Goal: Communication & Community: Ask a question

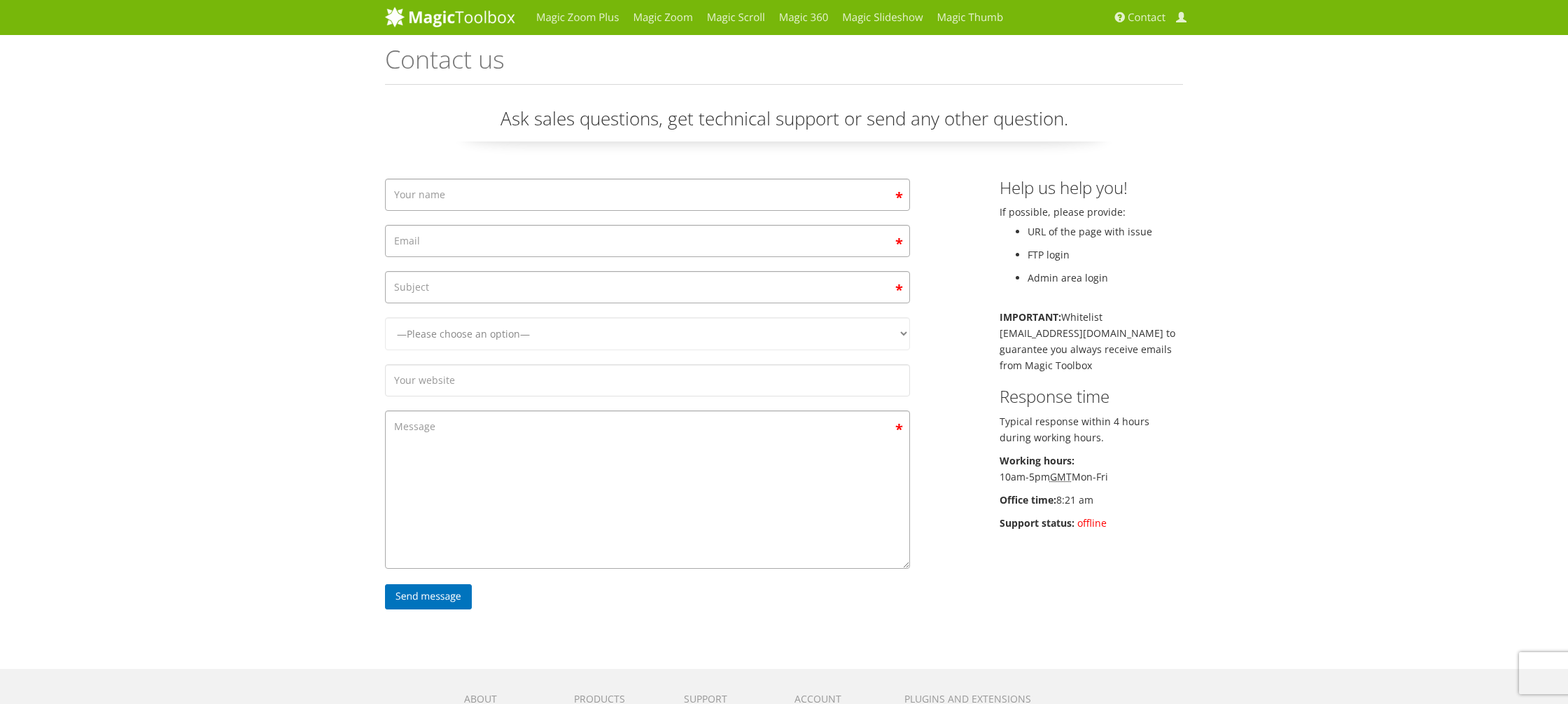
click at [778, 176] on div "Ask sales questions, get technical support or send any other question. —Please …" at bounding box center [784, 366] width 798 height 522
click at [773, 189] on input "Contact form" at bounding box center [647, 194] width 525 height 32
type input "THEODOROS NIKOLAOU"
click at [714, 254] on input "4stringun@gmail.com" at bounding box center [647, 240] width 525 height 32
type input "[EMAIL_ADDRESS][DOMAIN_NAME]"
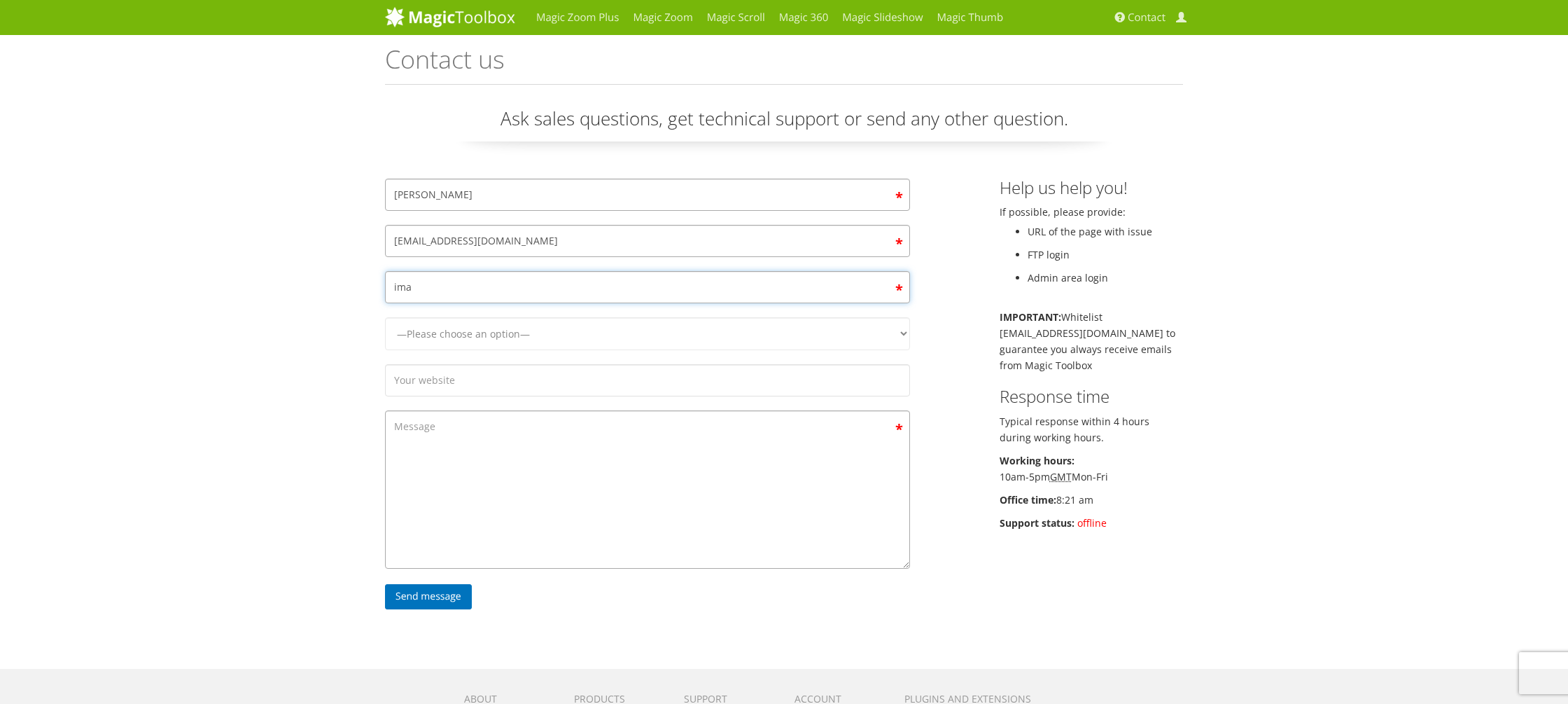
type input "q"
type input "webp images are not showing"
click at [662, 334] on select "—Please choose an option— Magic Zoom Magic Zoom Plus Magic Thumb Magic Slidesho…" at bounding box center [647, 333] width 525 height 33
select select "Magic Zoom"
click at [385, 317] on select "—Please choose an option— Magic Zoom Magic Zoom Plus Magic Thumb Magic Slidesho…" at bounding box center [647, 333] width 525 height 33
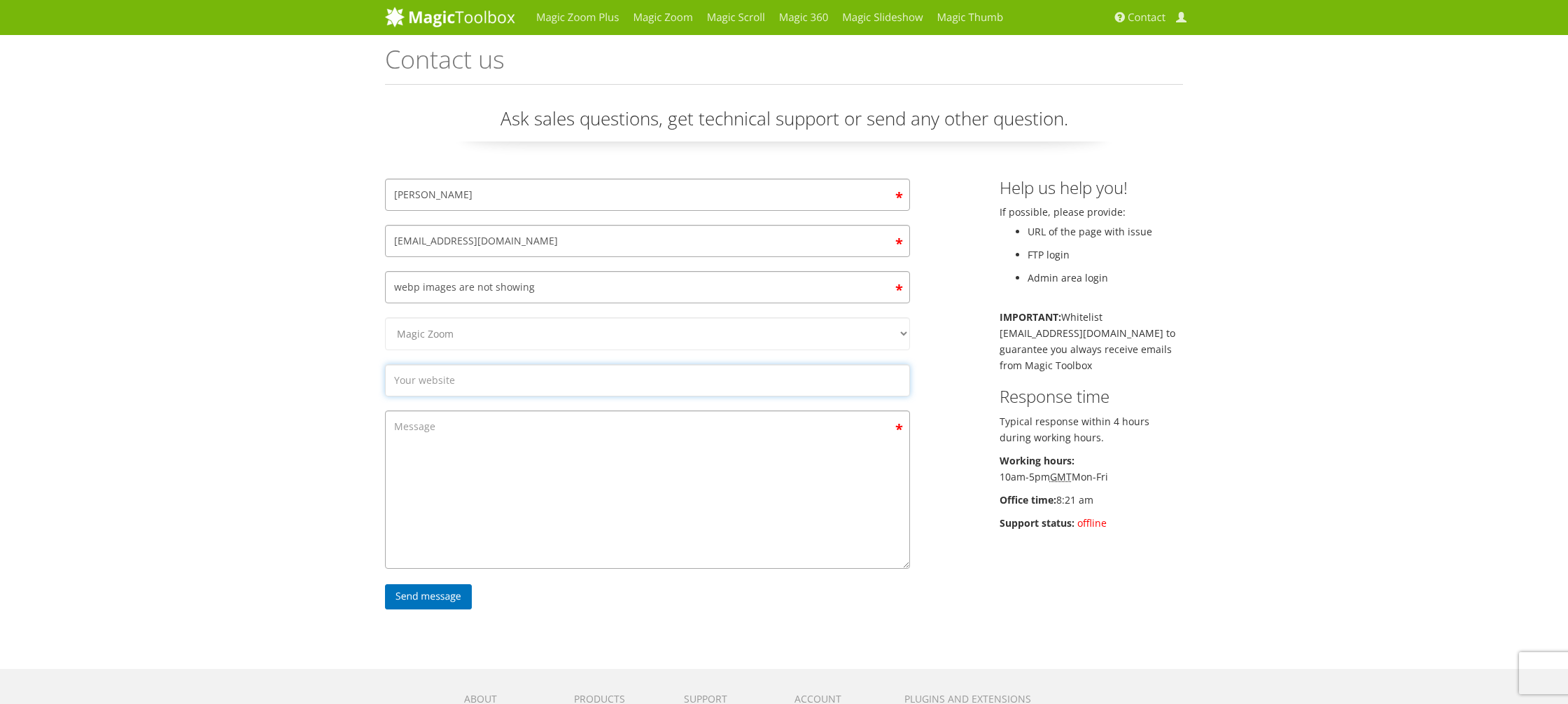
click at [437, 382] on input "Contact form" at bounding box center [647, 380] width 525 height 32
paste input "https://dm.sigmamarketing-demo.gr/index.php/new-collection/1758112572-26017"
type input "https://dm.sigmamarketing-demo.gr/index.php/new-collection/1758112572-26017"
click at [504, 458] on textarea "Contact form" at bounding box center [647, 490] width 525 height 159
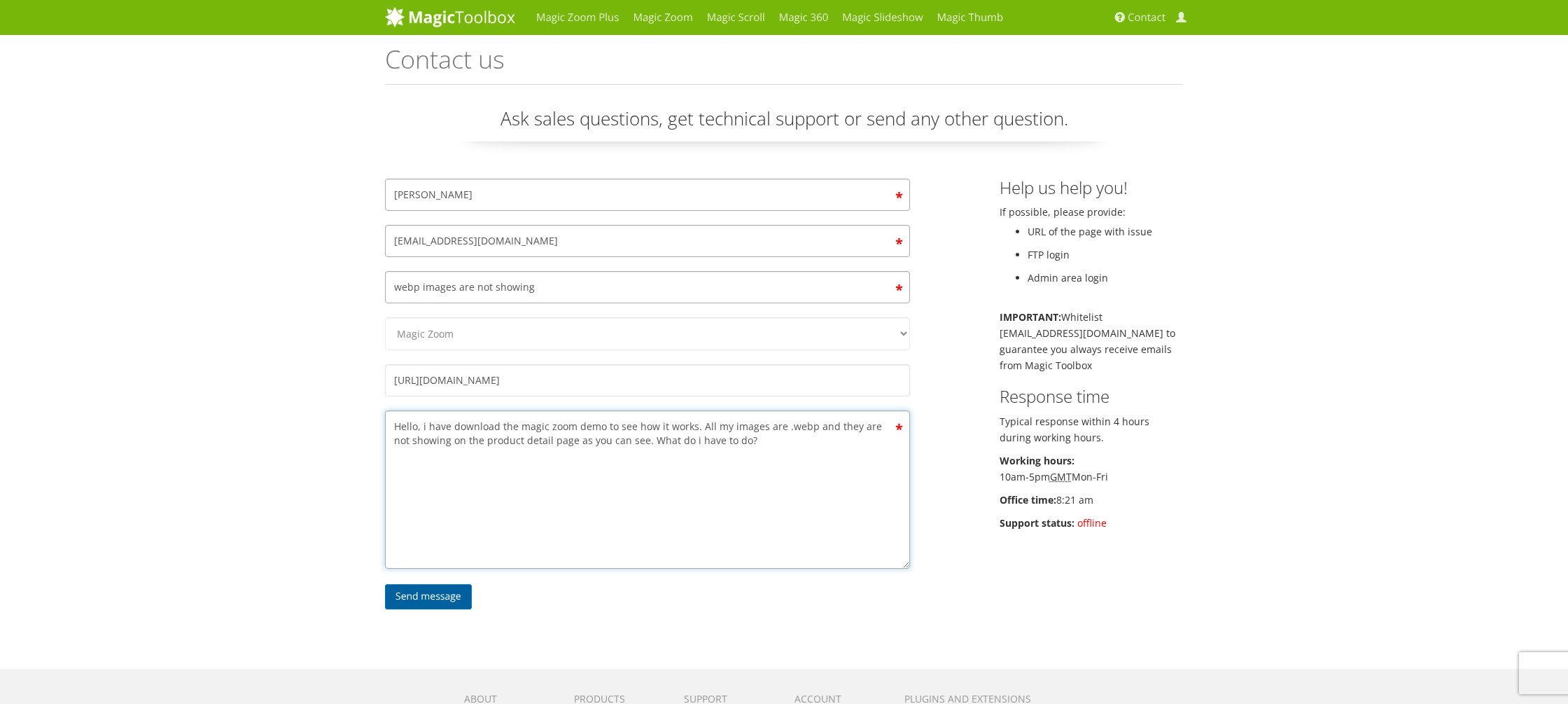
type textarea "Hello, i have download the magic zoom demo to see how it works. All my images a…"
click at [435, 591] on input "Send message" at bounding box center [428, 596] width 87 height 25
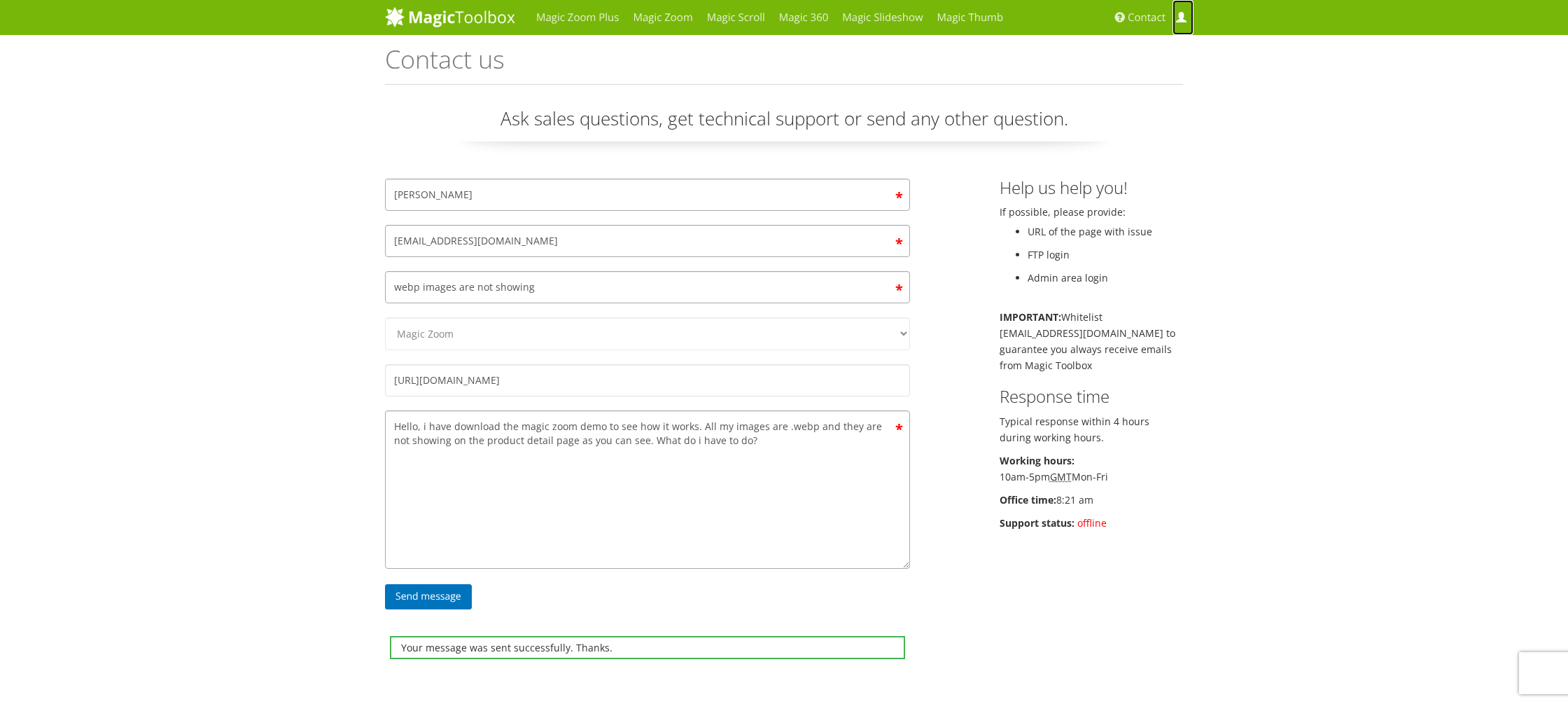
click at [1181, 18] on span at bounding box center [1181, 18] width 11 height 11
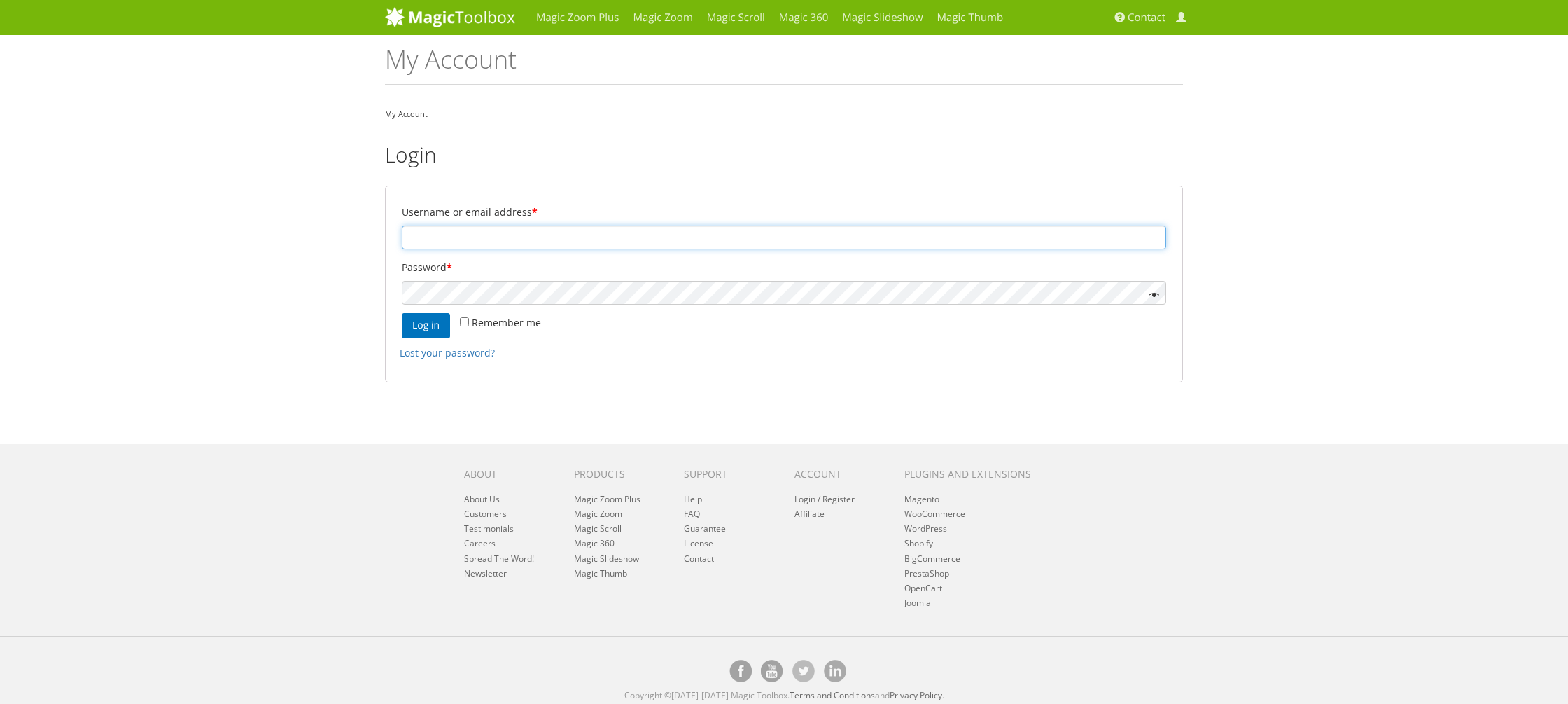
click at [732, 238] on input "Username or email address *" at bounding box center [784, 237] width 765 height 24
type input "[EMAIL_ADDRESS][DOMAIN_NAME]"
click at [429, 328] on button "Log in" at bounding box center [426, 325] width 48 height 25
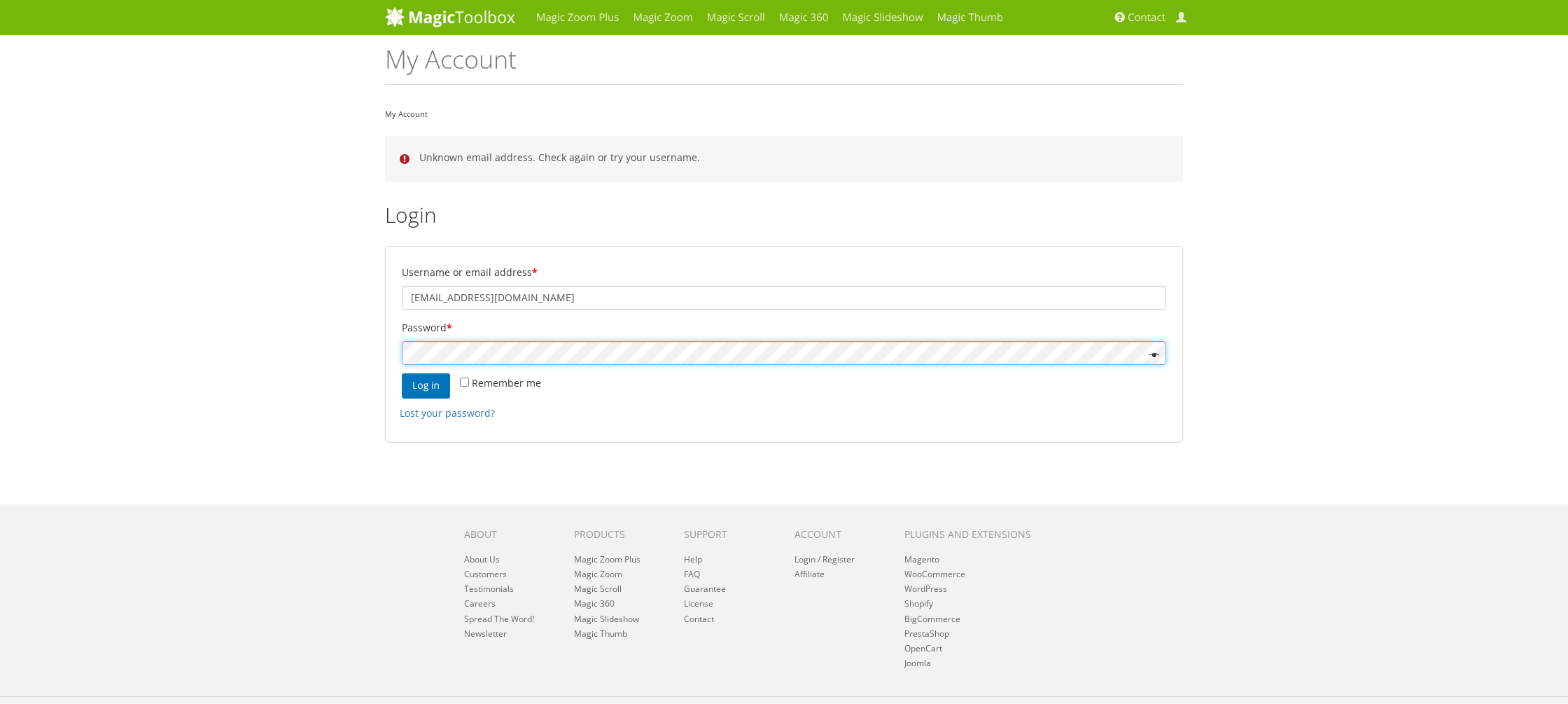
click at [402, 373] on button "Log in" at bounding box center [426, 385] width 48 height 25
click at [437, 389] on button "Log in" at bounding box center [426, 385] width 48 height 25
click at [437, 413] on link "Lost your password?" at bounding box center [448, 412] width 96 height 13
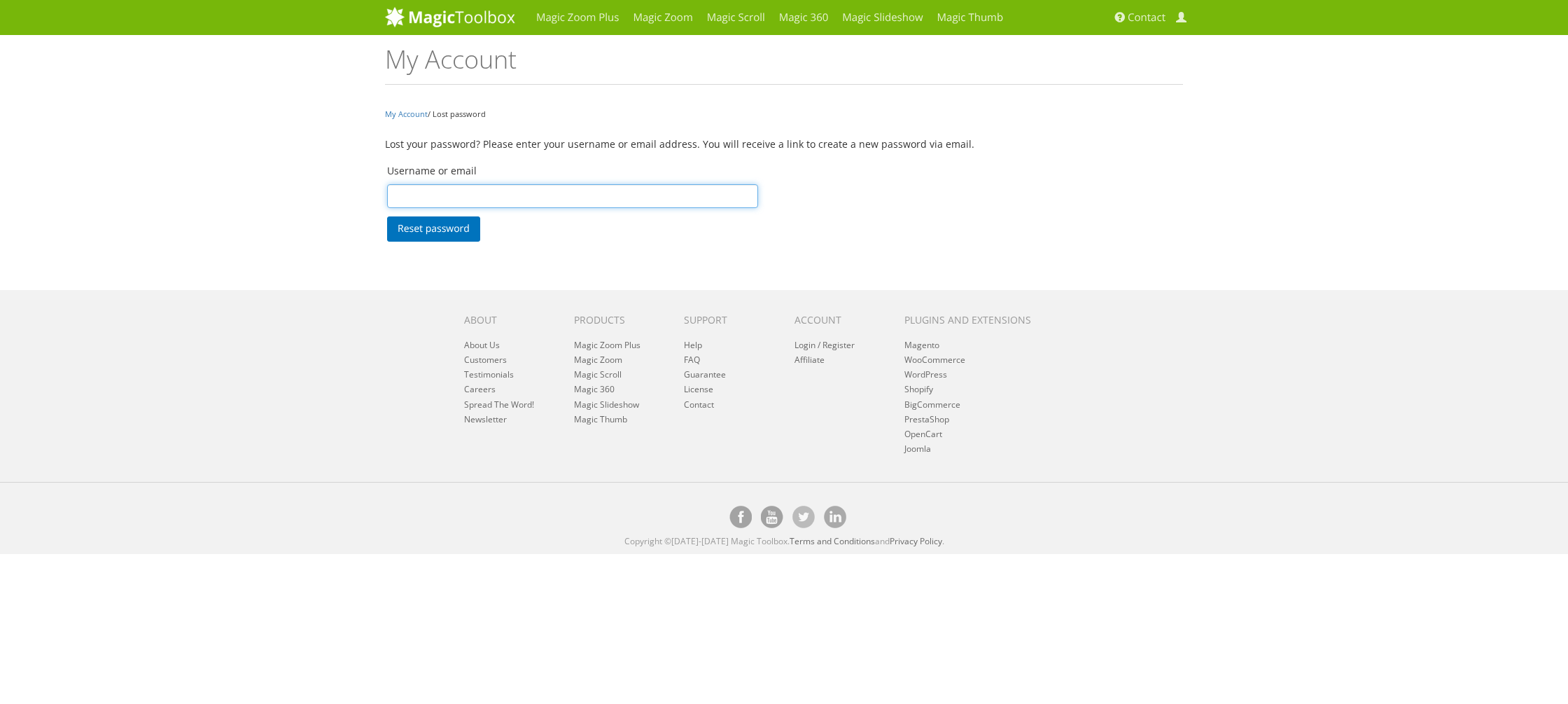
click at [514, 185] on input "Username or email" at bounding box center [572, 196] width 371 height 24
type input "thodoris@sigmamarketing.eu"
click at [465, 227] on button "Reset password" at bounding box center [433, 228] width 93 height 25
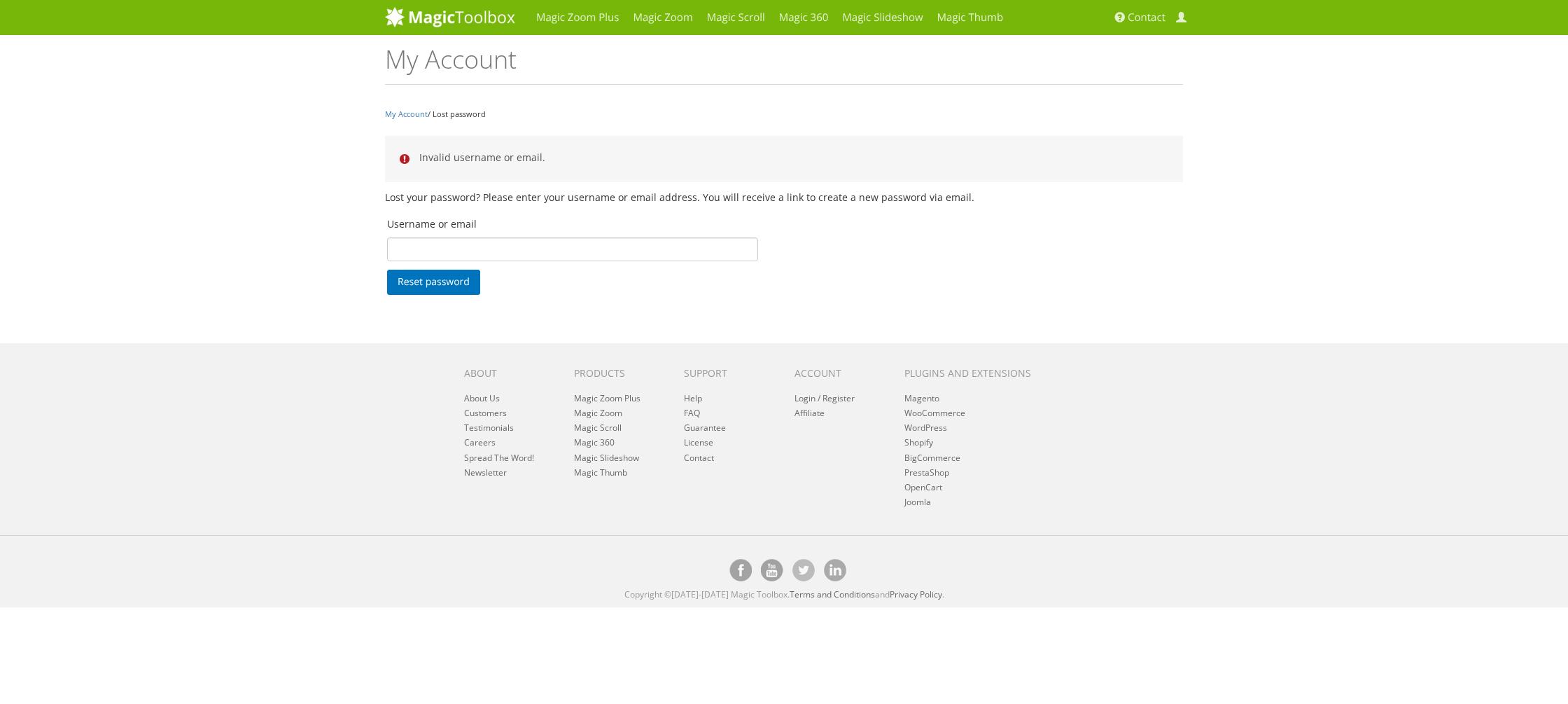
click at [565, 236] on p "Username or email" at bounding box center [572, 237] width 375 height 51
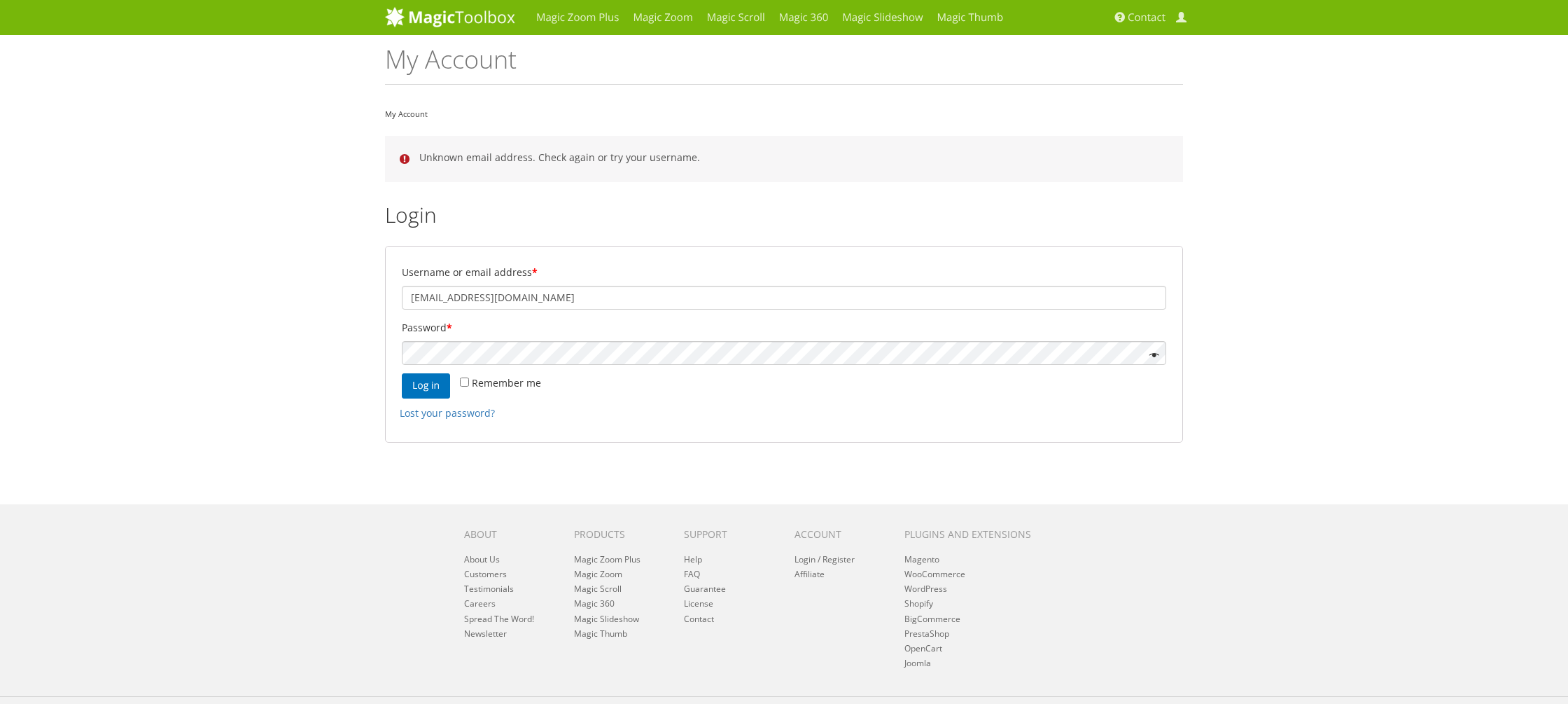
click at [664, 298] on input "[EMAIL_ADDRESS][DOMAIN_NAME]" at bounding box center [784, 298] width 765 height 24
type input "[EMAIL_ADDRESS][DOMAIN_NAME]"
click at [435, 390] on button "Log in" at bounding box center [426, 385] width 48 height 25
click at [402, 373] on button "Log in" at bounding box center [426, 385] width 48 height 25
click at [506, 301] on input "[EMAIL_ADDRESS][DOMAIN_NAME]" at bounding box center [784, 298] width 765 height 24
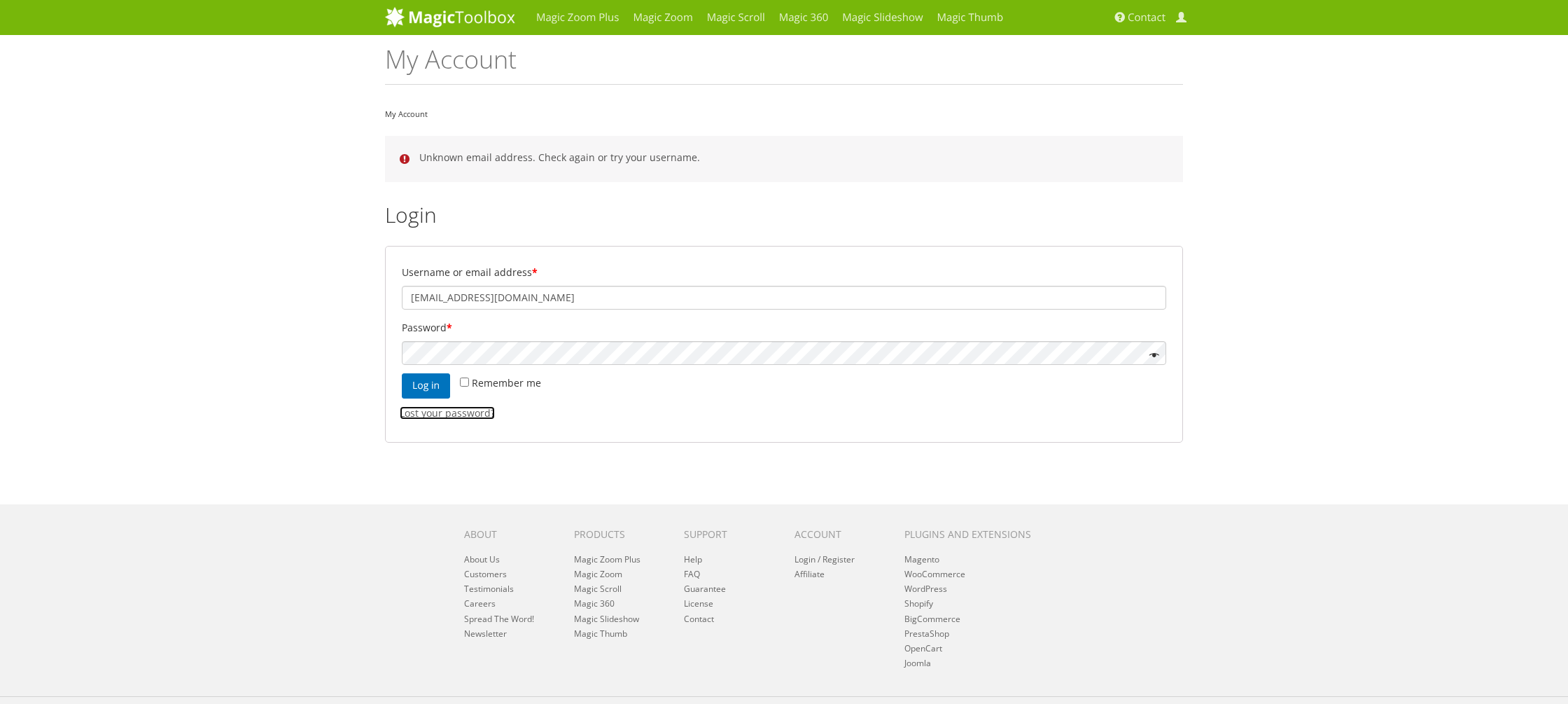
click at [471, 413] on link "Lost your password?" at bounding box center [448, 412] width 96 height 13
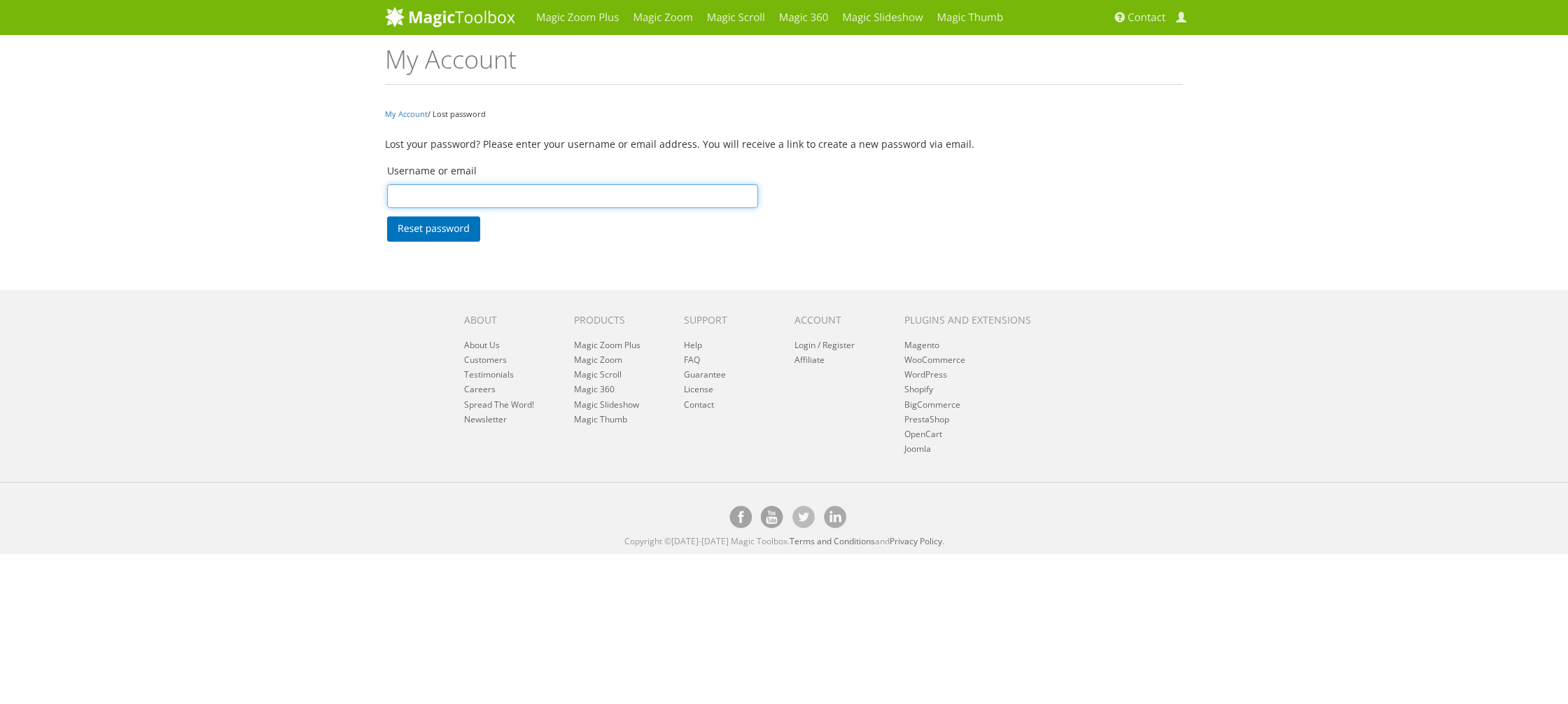
click at [563, 196] on input "Username or email" at bounding box center [572, 196] width 371 height 24
paste input "[EMAIL_ADDRESS][DOMAIN_NAME]"
type input "[EMAIL_ADDRESS][DOMAIN_NAME]"
click at [437, 223] on button "Reset password" at bounding box center [433, 228] width 93 height 25
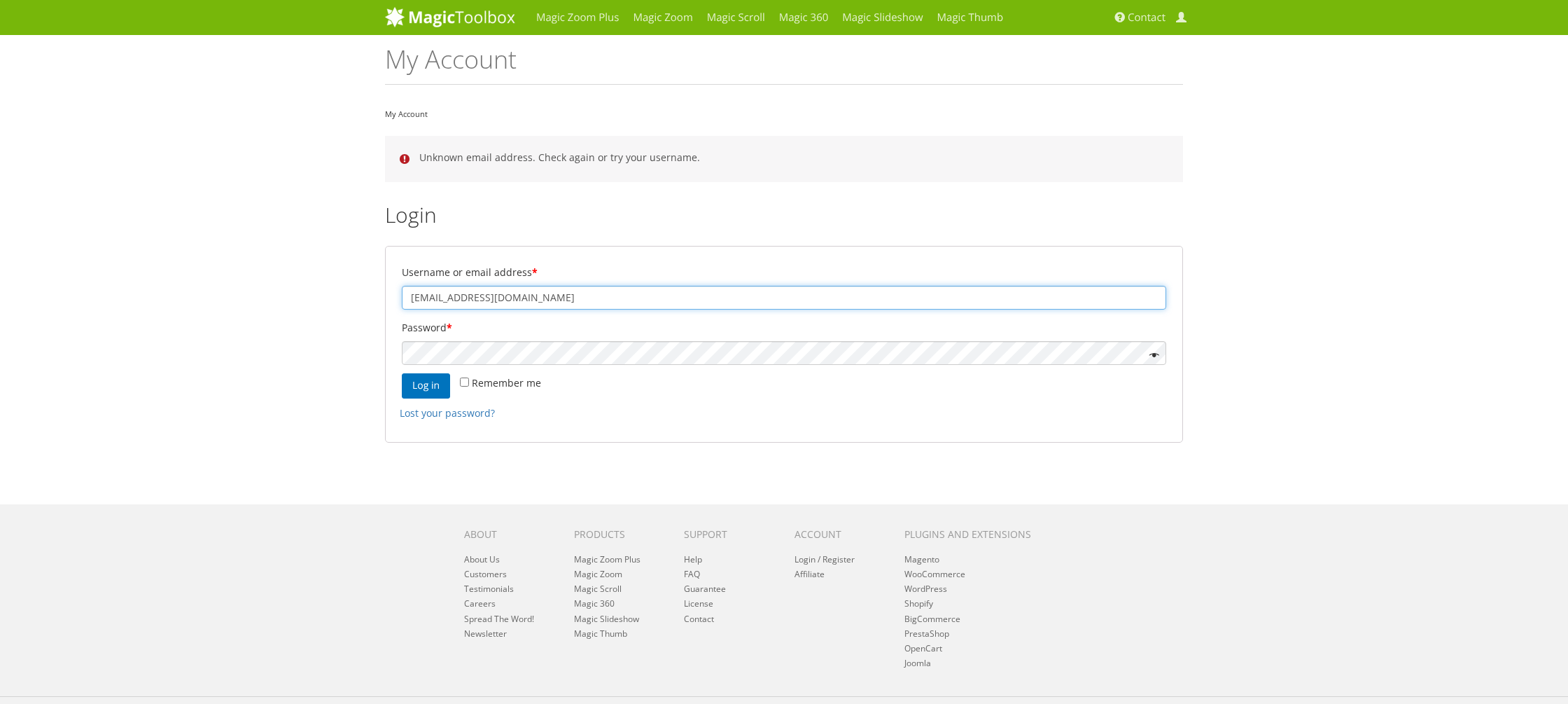
click at [556, 293] on input "[EMAIL_ADDRESS][DOMAIN_NAME]" at bounding box center [784, 298] width 765 height 24
type input "[EMAIL_ADDRESS][DOMAIN_NAME]"
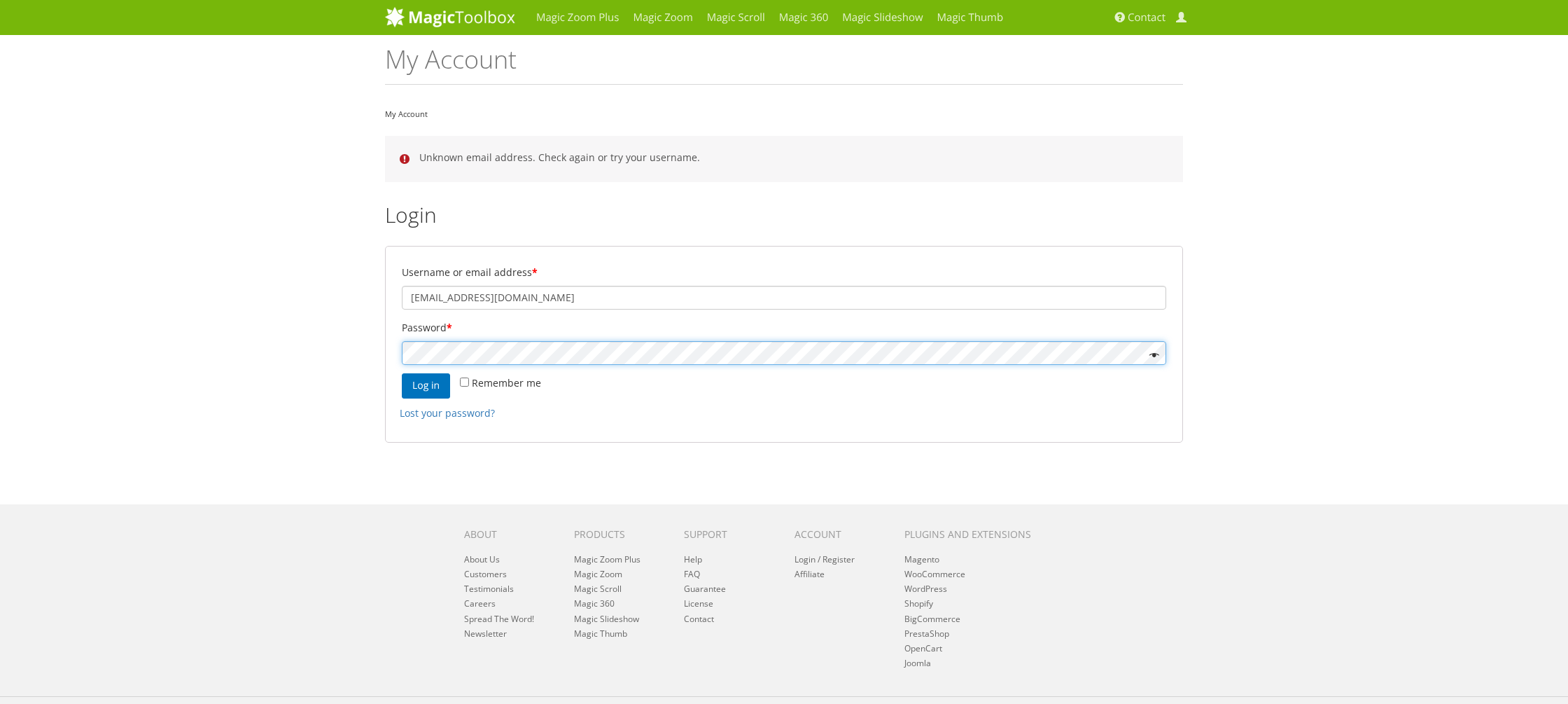
click at [402, 373] on button "Log in" at bounding box center [426, 385] width 48 height 25
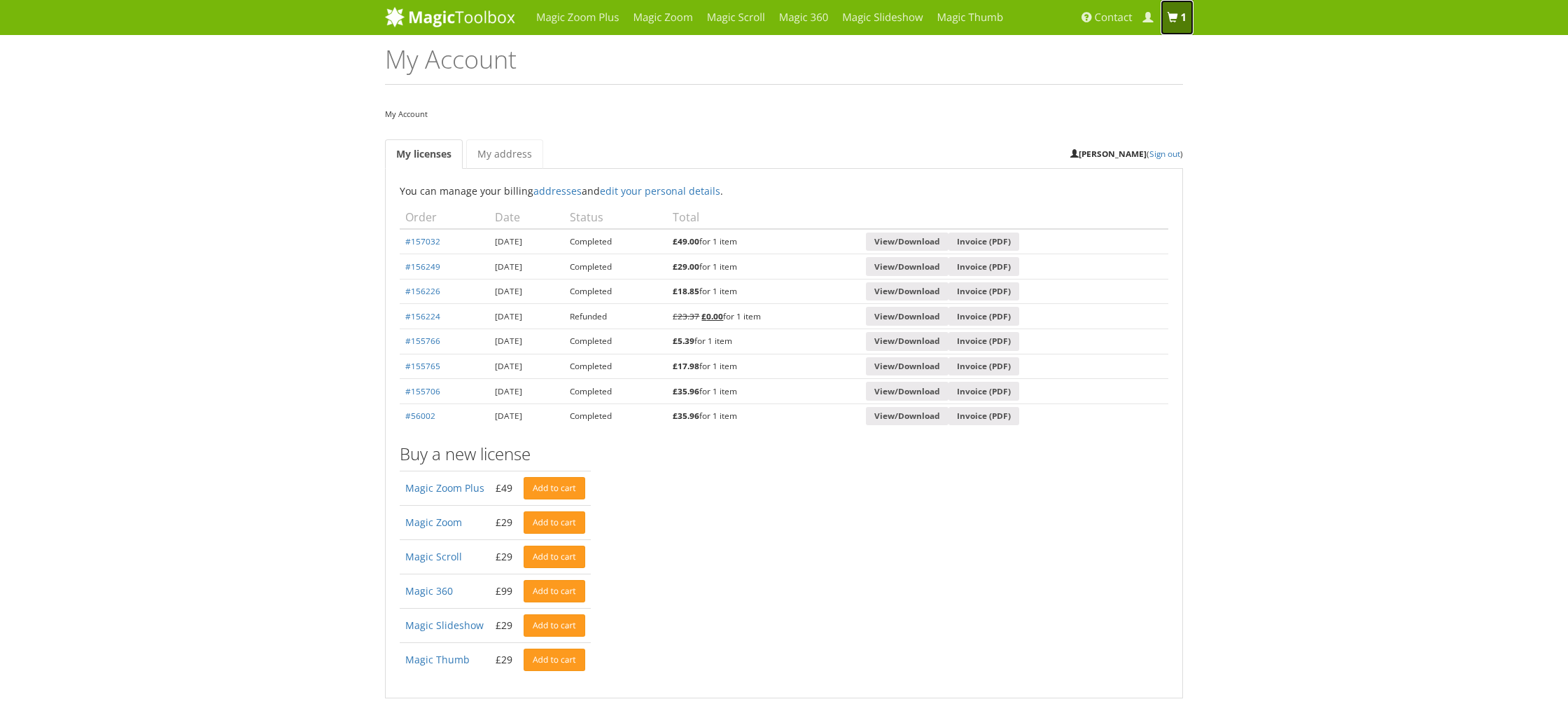
click at [1183, 24] on b "1 item" at bounding box center [1183, 18] width 6 height 14
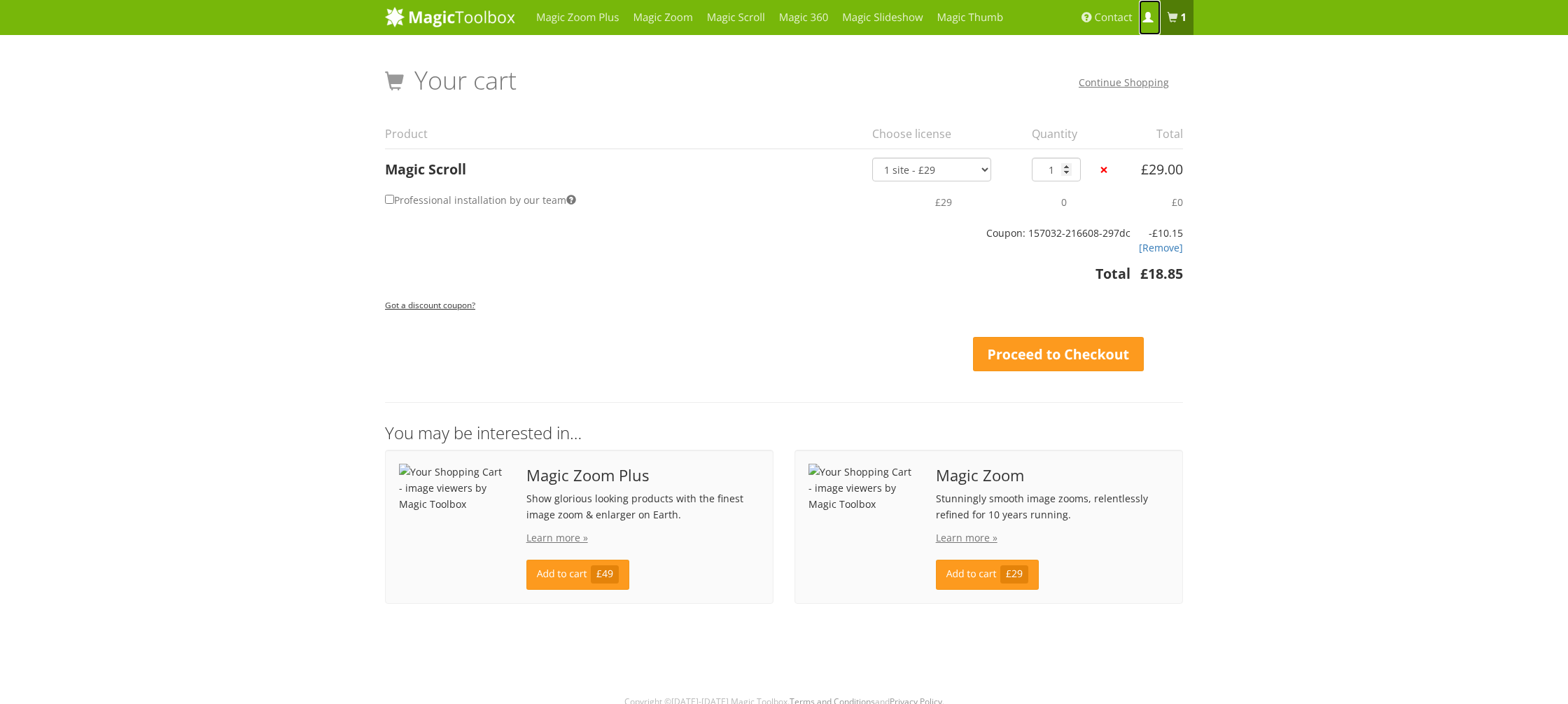
click at [1148, 13] on span at bounding box center [1147, 18] width 11 height 11
